Goal: Task Accomplishment & Management: Manage account settings

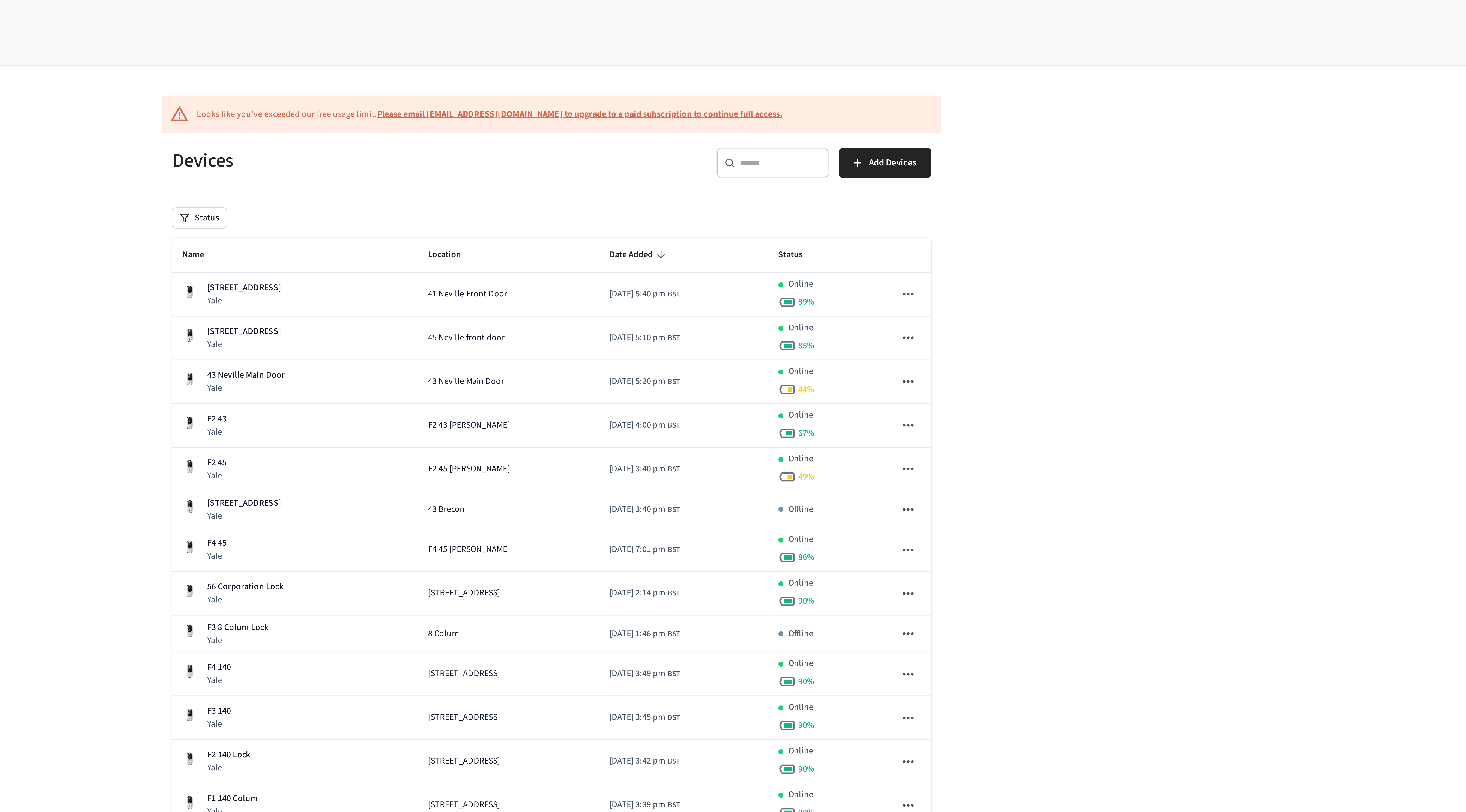
click at [810, 53] on div "​ ​" at bounding box center [809, 56] width 39 height 10
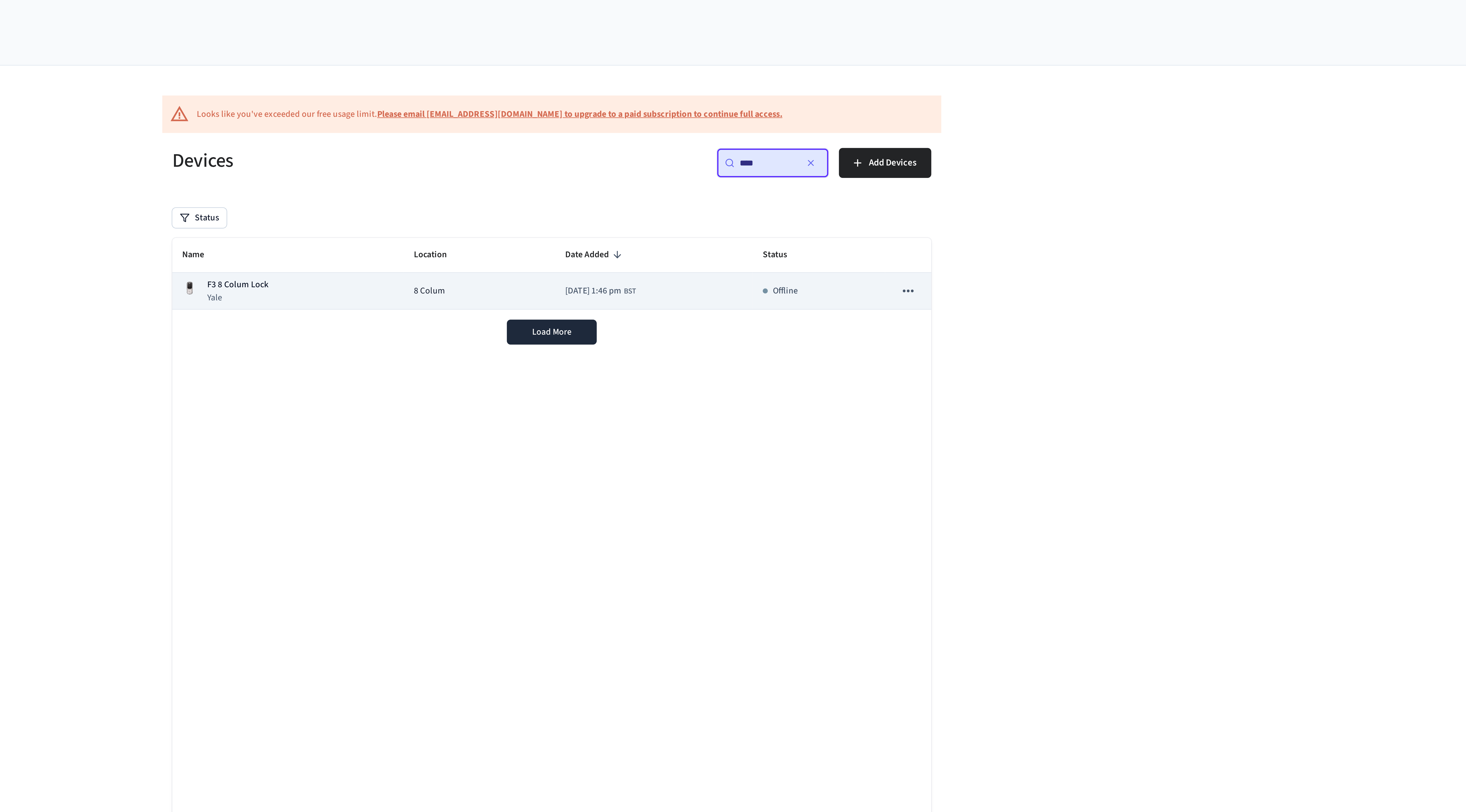
type input "****"
click at [689, 98] on td "8 Colum" at bounding box center [708, 100] width 52 height 13
click at [660, 104] on div "F3 8 Colum Lock Yale" at bounding box center [643, 100] width 73 height 9
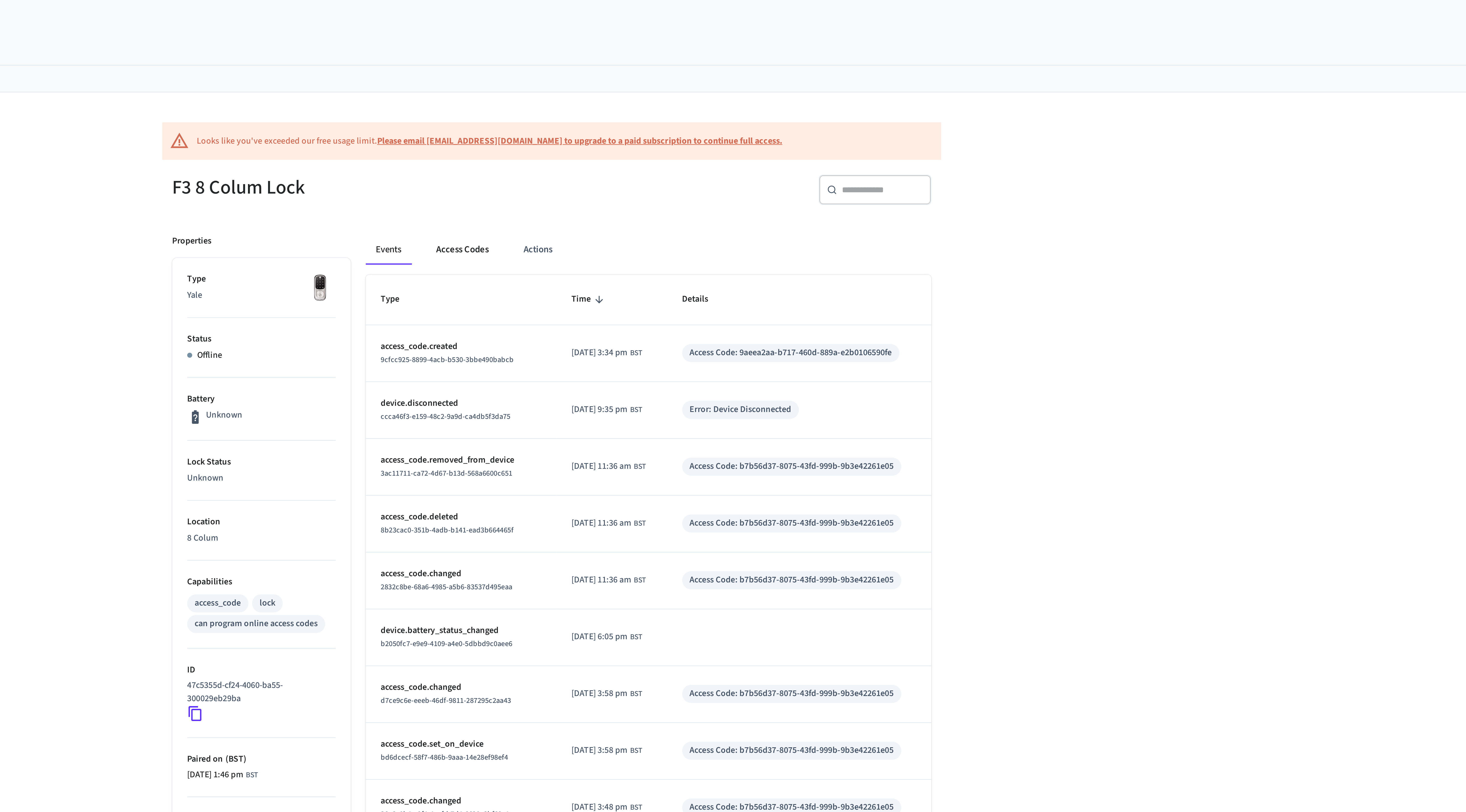
click at [706, 87] on button "Access Codes" at bounding box center [702, 86] width 25 height 10
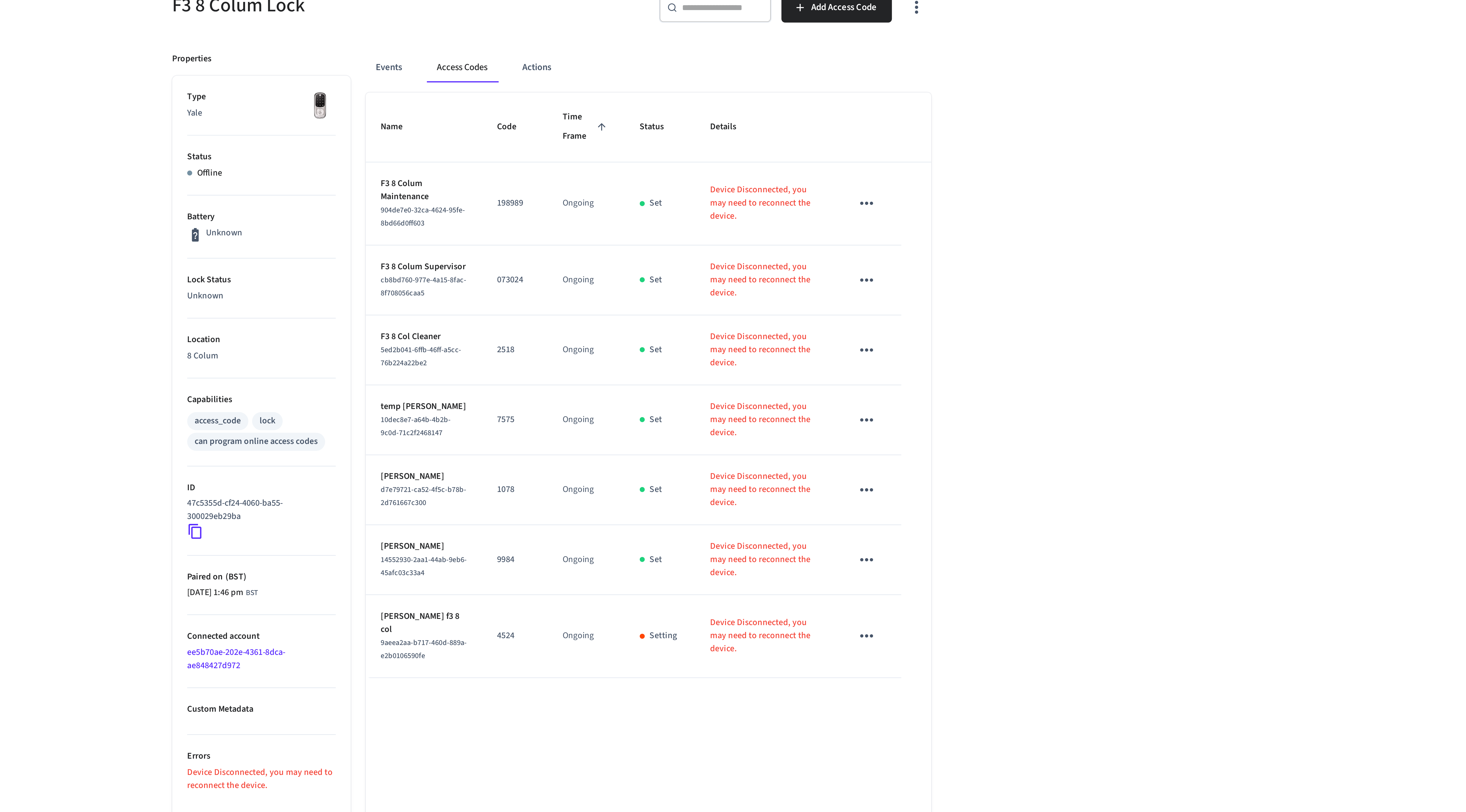
click at [715, 185] on p "2518" at bounding box center [720, 183] width 12 height 5
copy p "2518"
